Goal: Transaction & Acquisition: Download file/media

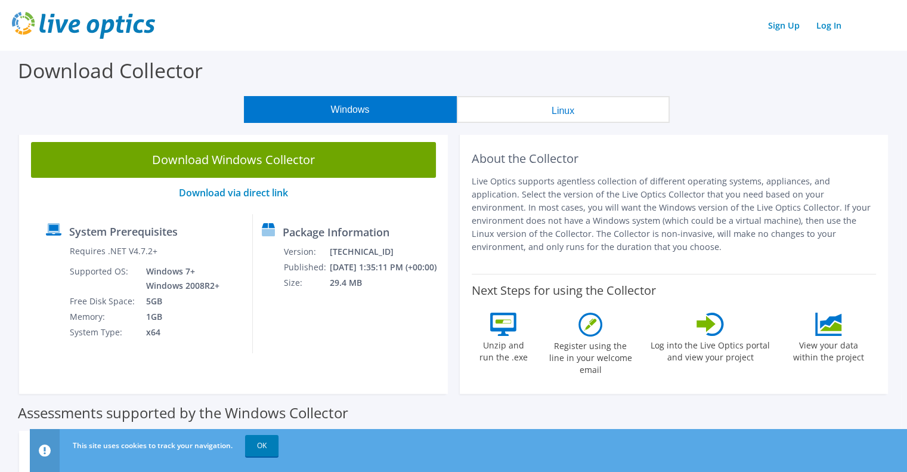
click at [534, 190] on p "Live Optics supports agentless collection of different operating systems, appli…" at bounding box center [674, 214] width 405 height 79
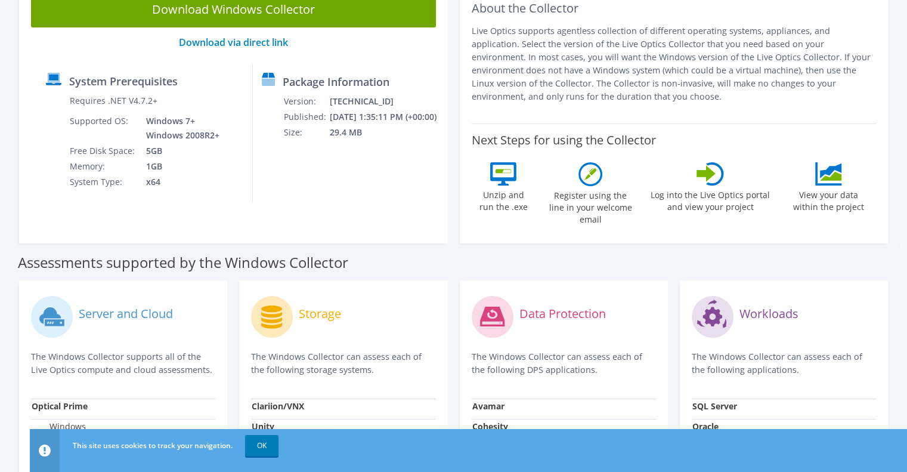
scroll to position [7, 0]
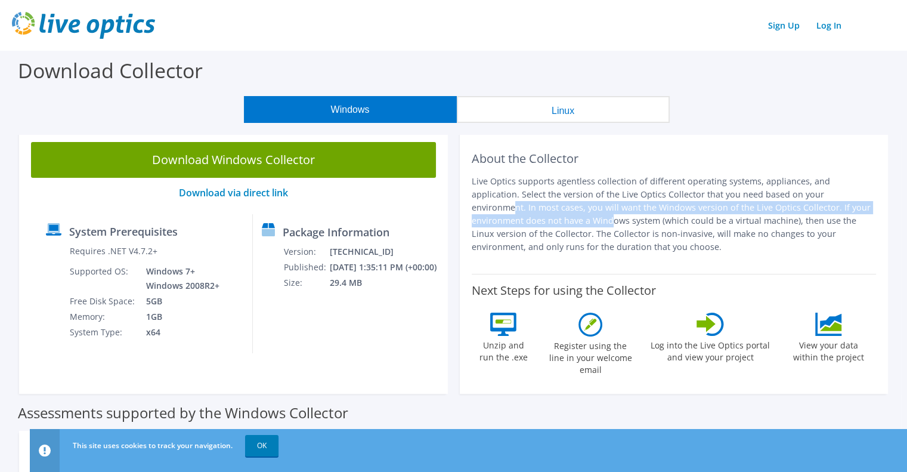
drag, startPoint x: 703, startPoint y: 190, endPoint x: 810, endPoint y: 209, distance: 108.5
click at [810, 209] on p "Live Optics supports agentless collection of different operating systems, appli…" at bounding box center [674, 214] width 405 height 79
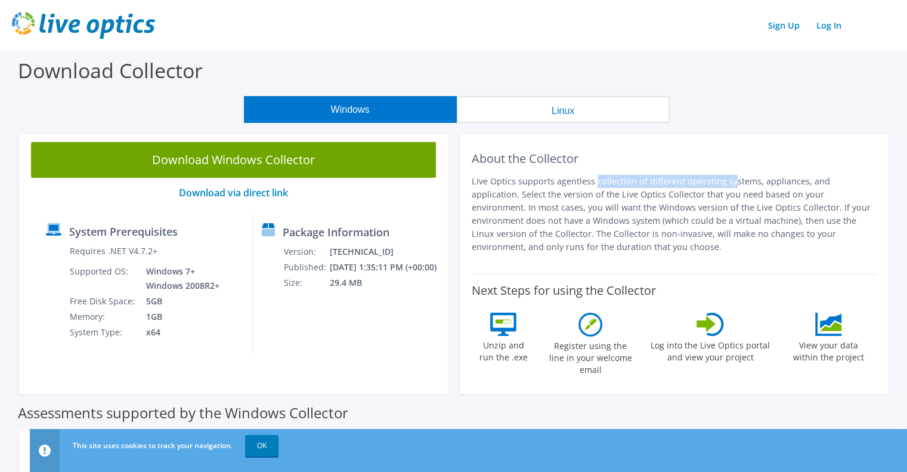
drag, startPoint x: 492, startPoint y: 184, endPoint x: 649, endPoint y: 187, distance: 156.2
click at [639, 185] on p "Live Optics supports agentless collection of different operating systems, appli…" at bounding box center [674, 214] width 405 height 79
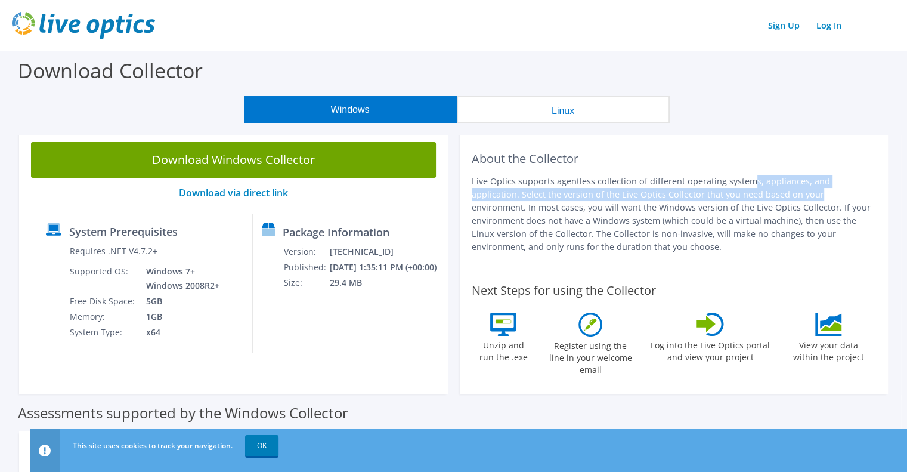
drag, startPoint x: 649, startPoint y: 187, endPoint x: 680, endPoint y: 192, distance: 31.5
click at [670, 190] on p "Live Optics supports agentless collection of different operating systems, appli…" at bounding box center [674, 214] width 405 height 79
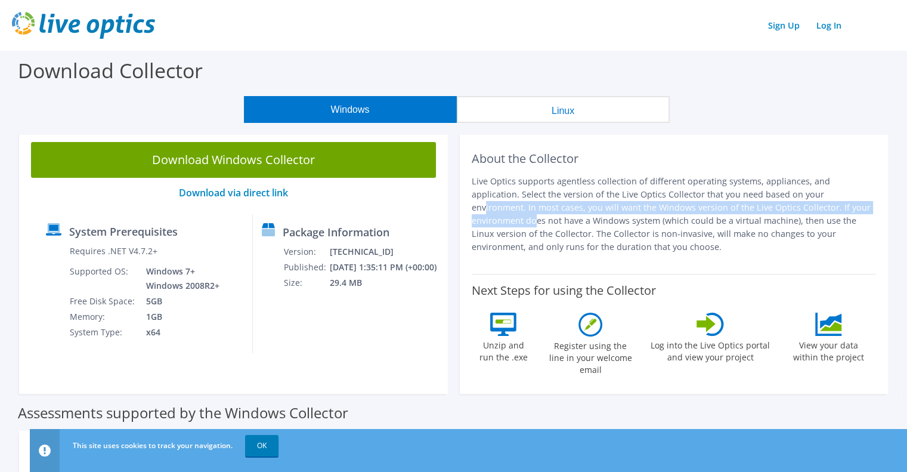
drag, startPoint x: 680, startPoint y: 192, endPoint x: 749, endPoint y: 207, distance: 70.7
click at [744, 207] on p "Live Optics supports agentless collection of different operating systems, appli…" at bounding box center [674, 214] width 405 height 79
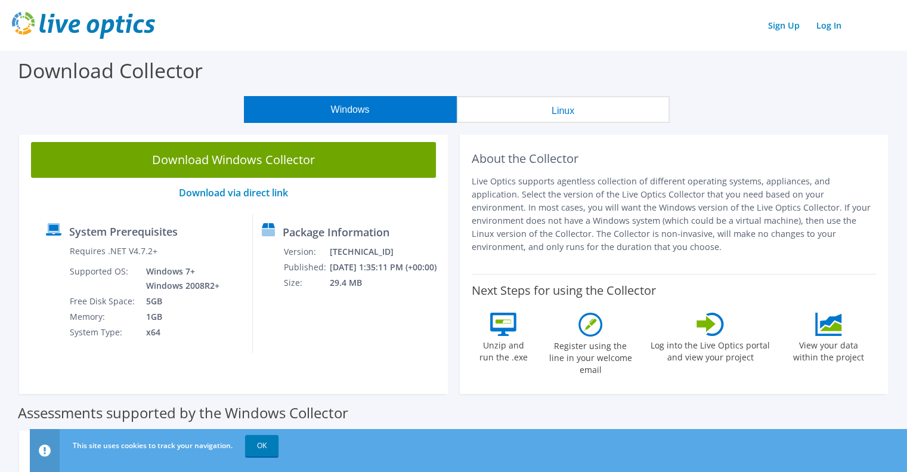
click at [752, 208] on p "Live Optics supports agentless collection of different operating systems, appli…" at bounding box center [674, 214] width 405 height 79
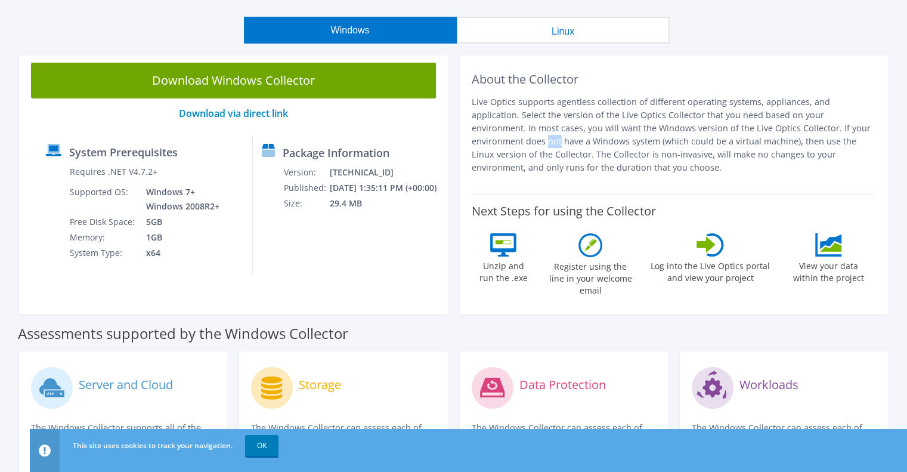
scroll to position [60, 0]
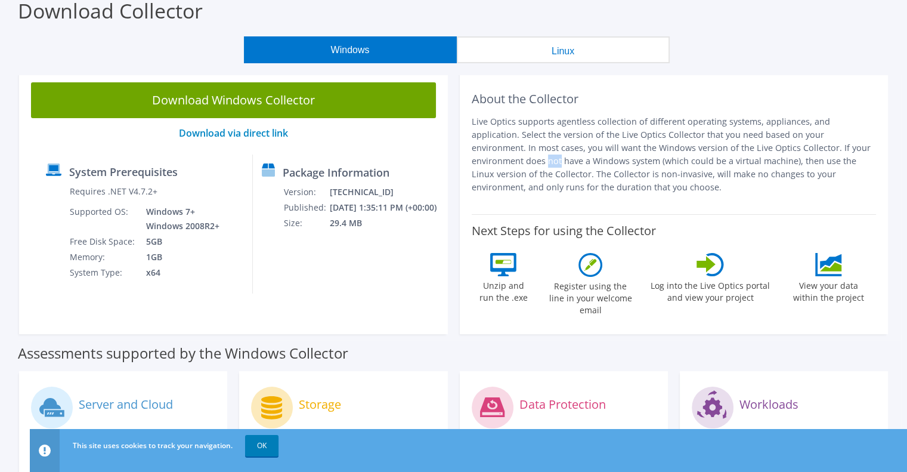
click at [307, 307] on div "Download Windows Collector Download via direct link System Prerequisites Requir…" at bounding box center [233, 201] width 429 height 263
